Goal: Task Accomplishment & Management: Complete application form

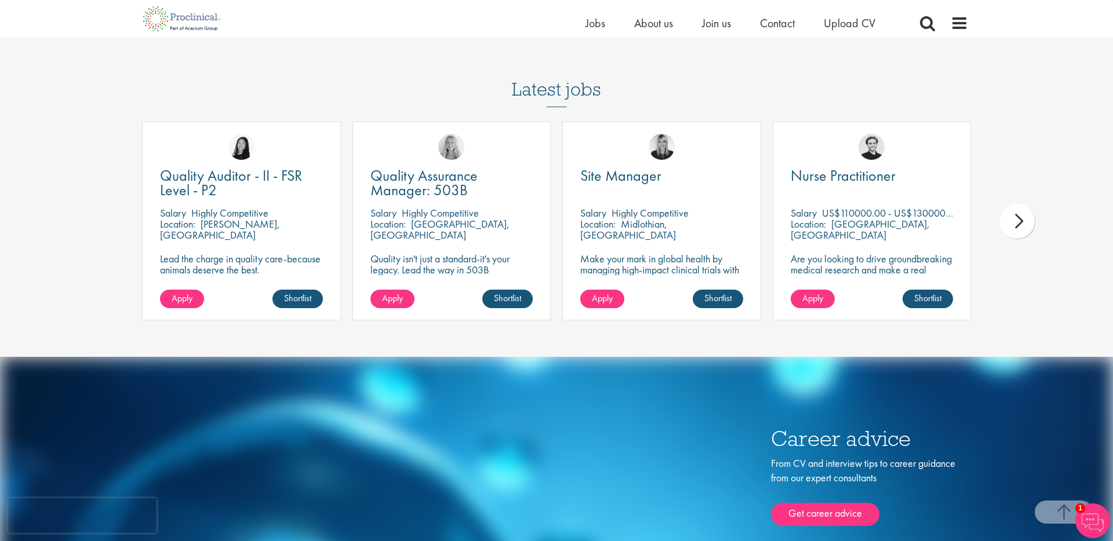
click at [1016, 206] on div "next" at bounding box center [1017, 221] width 35 height 35
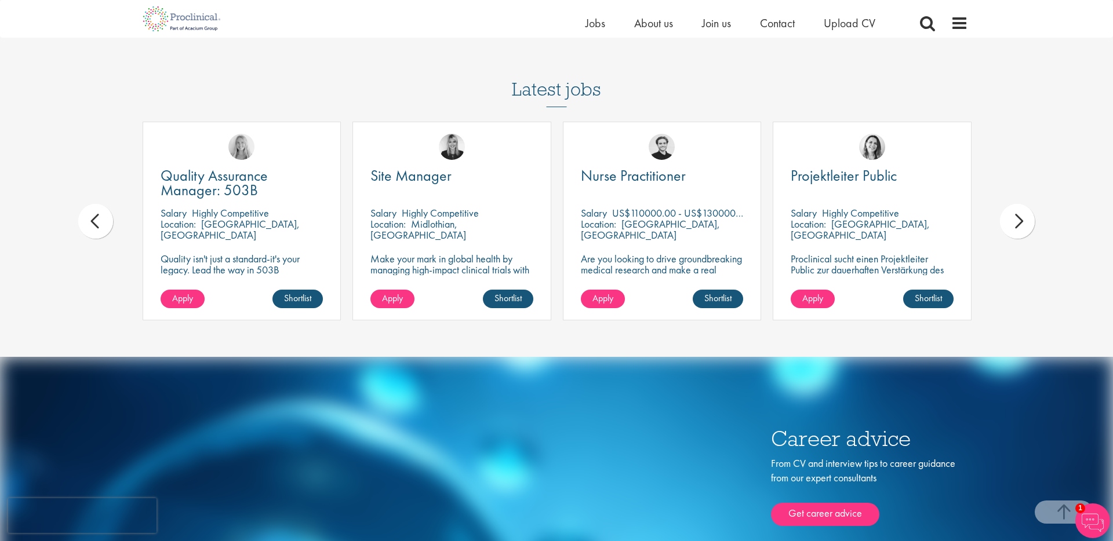
click at [1016, 206] on div "next" at bounding box center [1017, 221] width 35 height 35
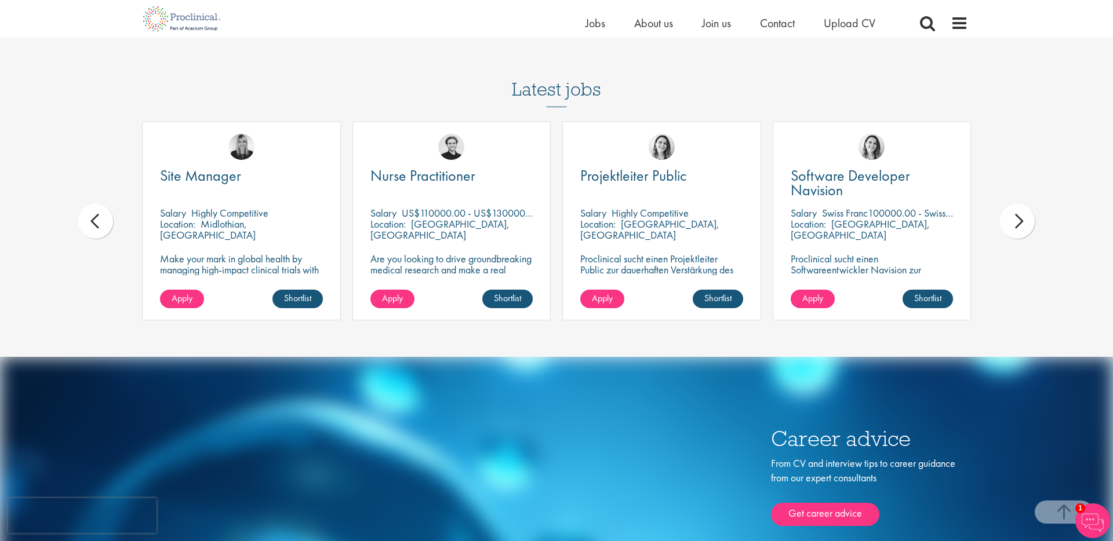
click at [1016, 206] on div "next" at bounding box center [1017, 221] width 35 height 35
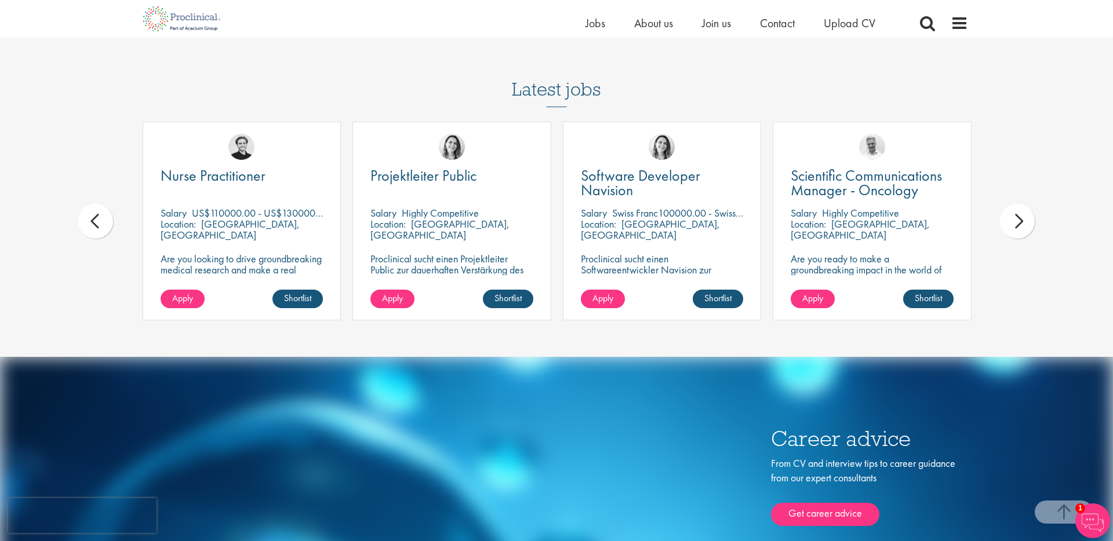
click at [1016, 206] on div "next" at bounding box center [1017, 221] width 35 height 35
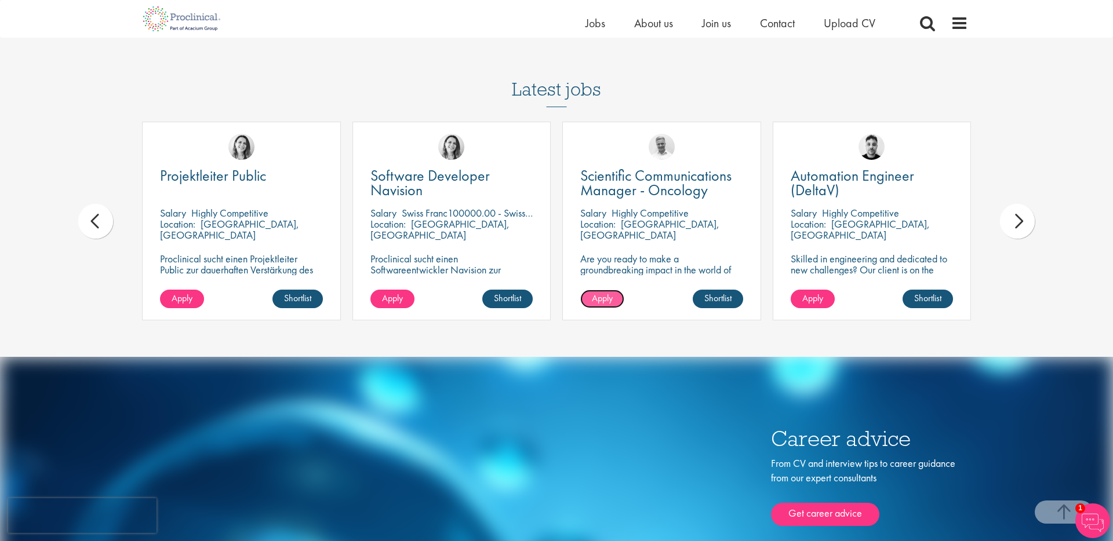
click at [598, 292] on span "Apply" at bounding box center [602, 298] width 21 height 12
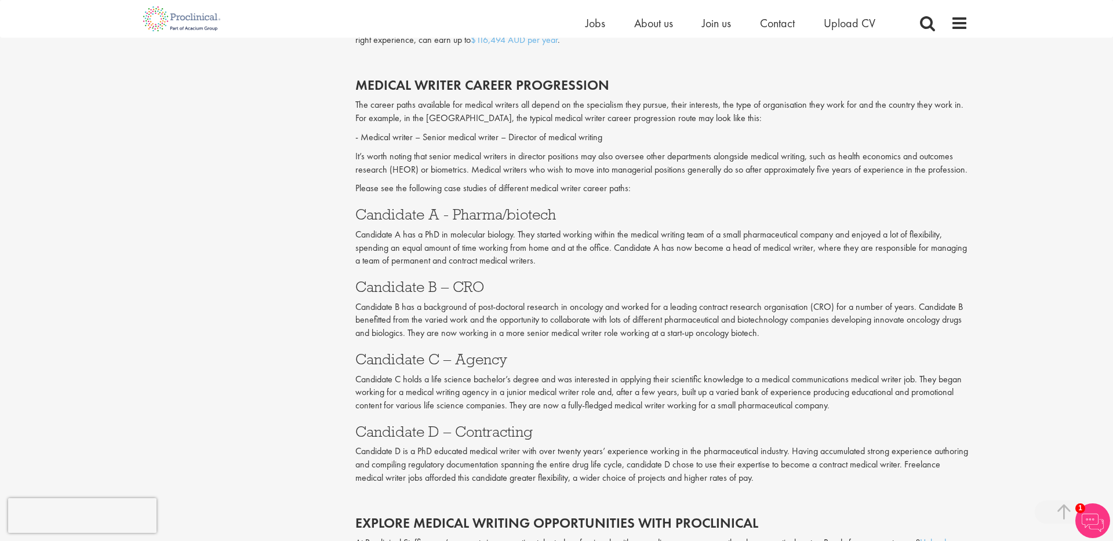
scroll to position [1961, 0]
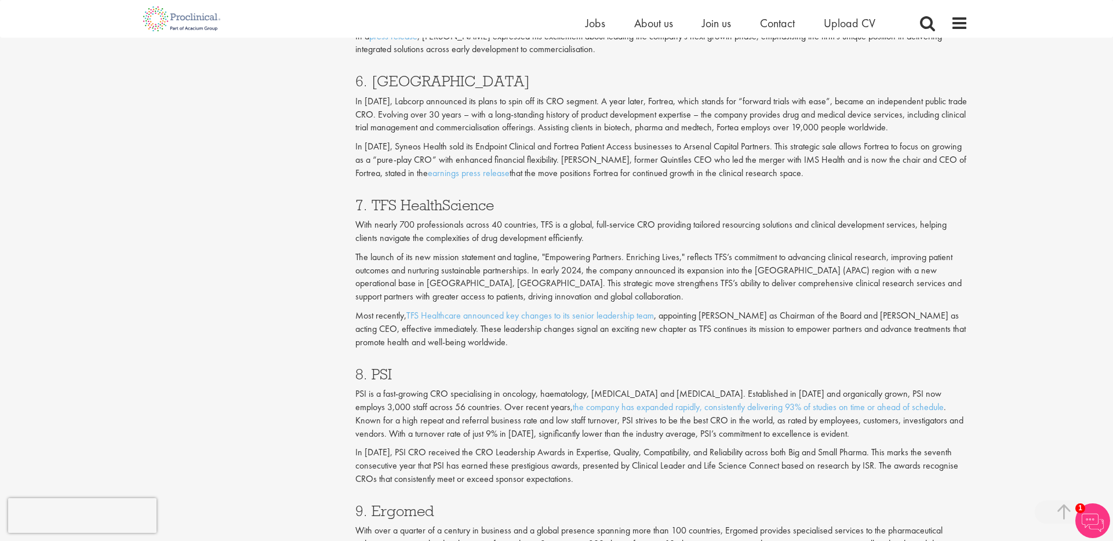
scroll to position [2120, 0]
